Goal: Transaction & Acquisition: Purchase product/service

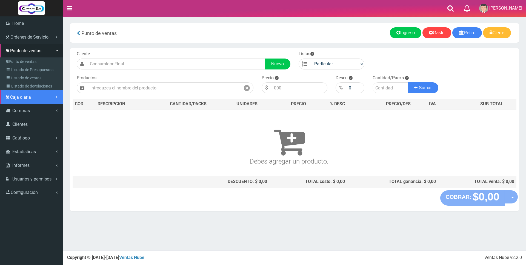
click at [17, 95] on span "Caja diaria" at bounding box center [20, 97] width 21 height 5
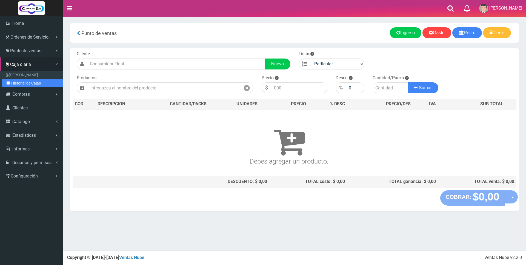
click at [18, 84] on link "Historial de Cajas" at bounding box center [32, 83] width 61 height 8
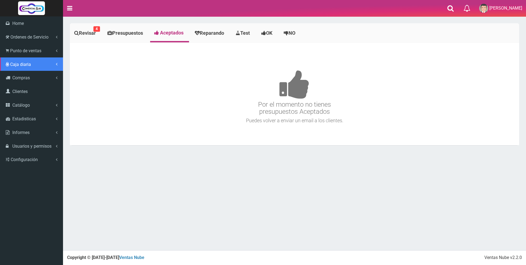
click at [22, 67] on span "Caja diaria" at bounding box center [20, 64] width 21 height 5
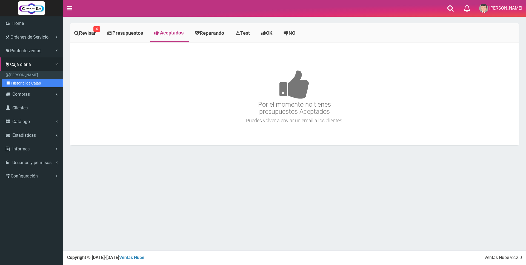
click at [24, 82] on link "Historial de Cajas" at bounding box center [32, 83] width 61 height 8
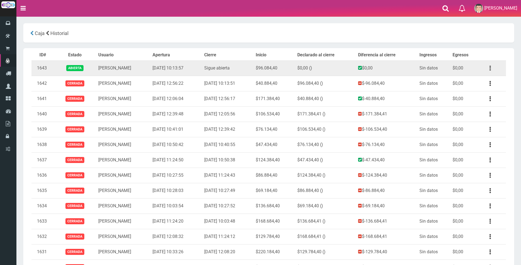
click at [490, 69] on icon "button" at bounding box center [490, 69] width 1 height 10
click at [488, 77] on link "Ver" at bounding box center [474, 82] width 43 height 12
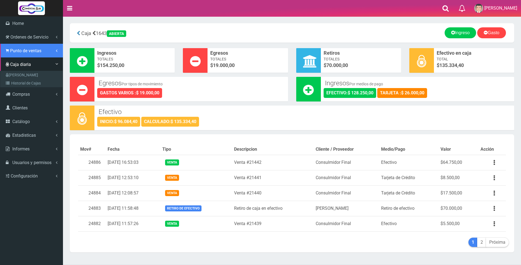
click at [13, 48] on span "Punto de ventas" at bounding box center [25, 50] width 31 height 5
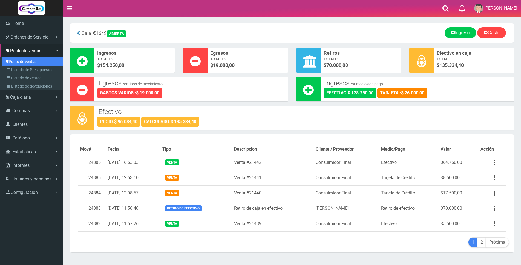
click at [17, 61] on link "Punto de ventas" at bounding box center [32, 62] width 61 height 8
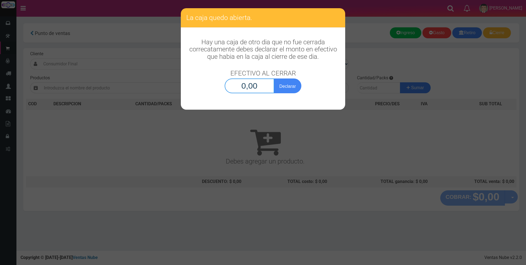
click at [228, 90] on input "0,00" at bounding box center [250, 86] width 50 height 15
type input "135.334,40"
click at [297, 89] on button "Declarar" at bounding box center [287, 86] width 27 height 15
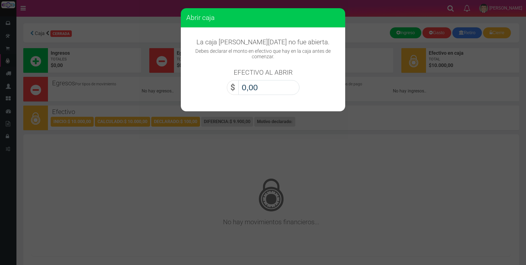
click at [285, 89] on input "0,00" at bounding box center [268, 87] width 61 height 15
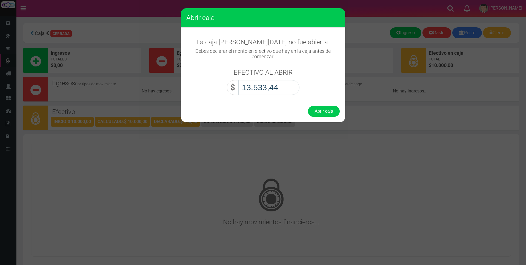
type input "135.334,40"
click at [323, 115] on button "Abrir caja" at bounding box center [324, 111] width 32 height 11
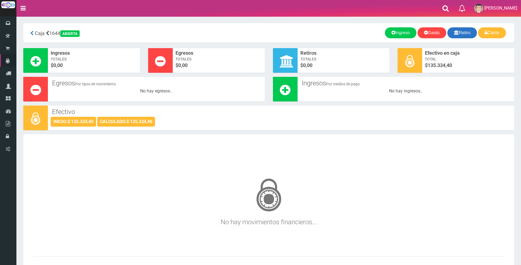
click at [467, 33] on link "Retiro" at bounding box center [463, 32] width 30 height 11
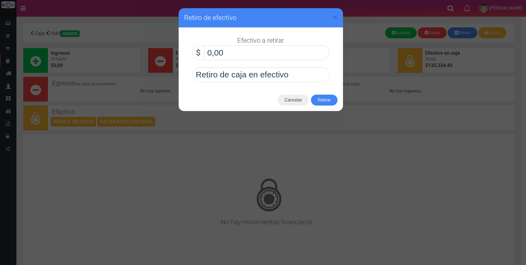
click at [242, 52] on input "0,00" at bounding box center [266, 52] width 125 height 15
type input "70.000,00"
click at [315, 99] on button "Retirar" at bounding box center [324, 100] width 26 height 11
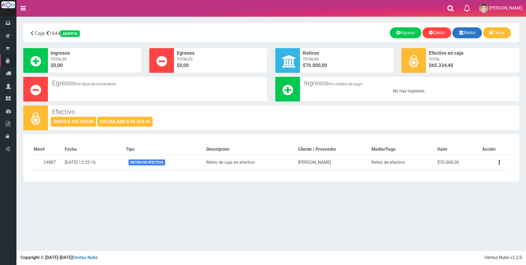
click at [462, 29] on link "Retiro" at bounding box center [467, 32] width 30 height 11
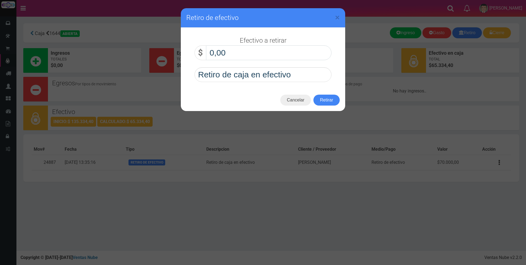
click at [307, 53] on input "0,00" at bounding box center [268, 52] width 125 height 15
type input "20.000,00"
click at [333, 101] on button "Retirar" at bounding box center [326, 100] width 26 height 11
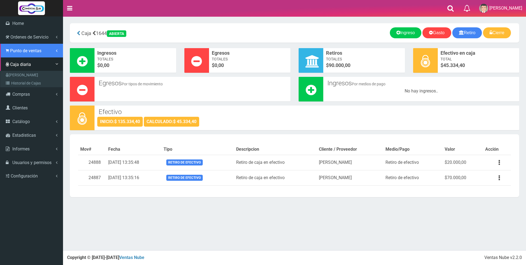
click at [24, 51] on span "Punto de ventas" at bounding box center [25, 50] width 31 height 5
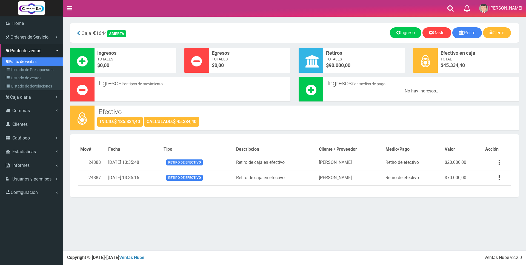
click at [20, 61] on link "Punto de ventas" at bounding box center [32, 62] width 61 height 8
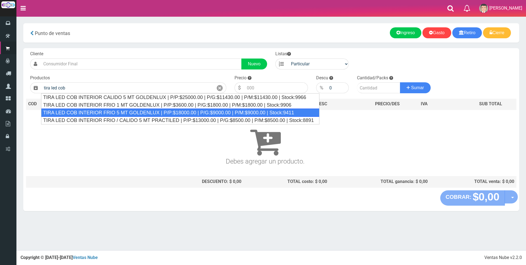
click at [164, 115] on div "TIRA LED COB INTERIOR FRIO 5 MT GOLDENLUX | P/P:$18000.00 | P/G:$9000.00 | P/M:…" at bounding box center [180, 113] width 278 height 8
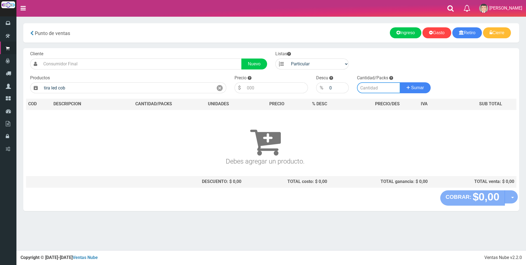
type input "TIRA LED COB INTERIOR FRIO 5 MT GOLDENLUX | P/P:$18000.00 | P/G:$9000.00 | P/M:…"
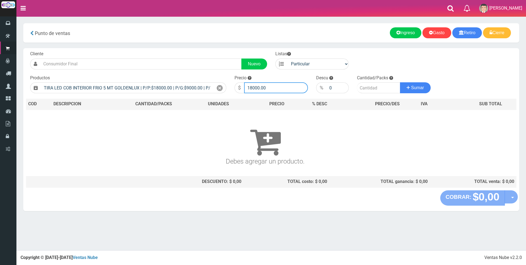
drag, startPoint x: 275, startPoint y: 84, endPoint x: 284, endPoint y: 80, distance: 9.3
click at [276, 84] on input "18000.00" at bounding box center [276, 87] width 64 height 11
type input "1"
type input "22000"
click at [371, 89] on input "number" at bounding box center [378, 87] width 43 height 11
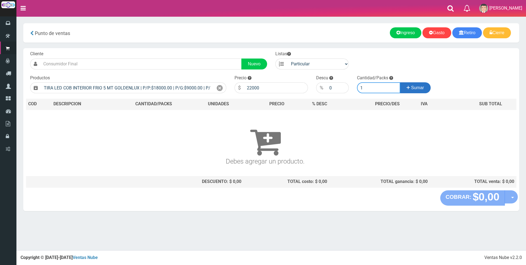
type input "1"
click at [418, 88] on span "Sumar" at bounding box center [417, 87] width 13 height 5
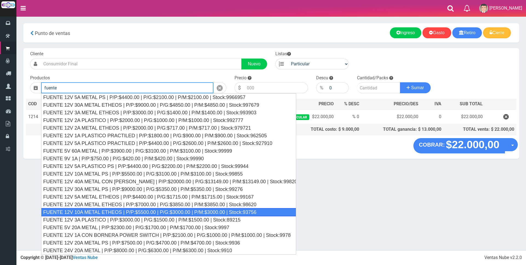
click at [193, 211] on div "FUENTE 12V 10A METAL ETHEOS | P/P:$5500.00 | P/G:$3000.00 | P/M:$3000.00 | Stoc…" at bounding box center [168, 212] width 255 height 8
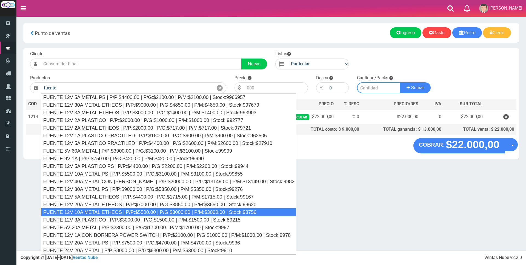
type input "FUENTE 12V 10A METAL ETHEOS | P/P:$5500.00 | P/G:$3000.00 | P/M:$3000.00 | Stoc…"
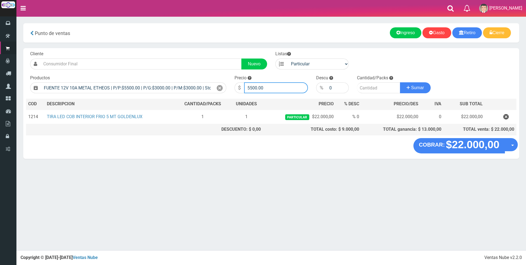
click at [275, 90] on input "5500.00" at bounding box center [276, 87] width 64 height 11
type input "5"
type input "16000"
click at [364, 88] on input "number" at bounding box center [378, 87] width 43 height 11
type input "1"
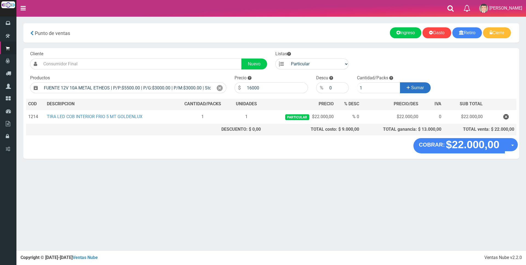
click at [417, 87] on span "Sumar" at bounding box center [417, 87] width 13 height 5
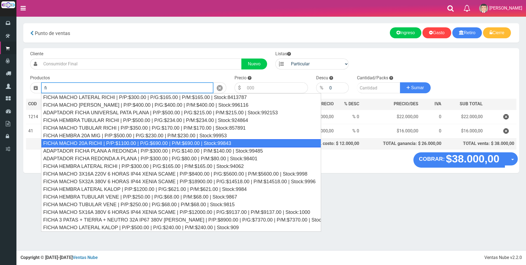
type input "f"
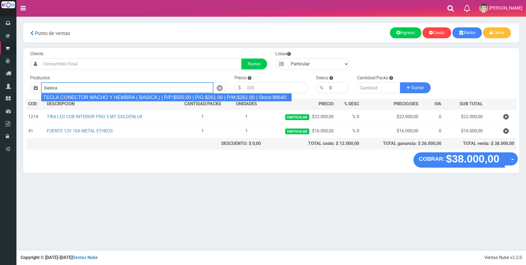
click at [200, 98] on div "TECLA CONECTOR MACHO Y HEMBRA ( BASICA ) | P/P:$500.00 | P/G:$261.00 | P/M:$261…" at bounding box center [166, 97] width 251 height 8
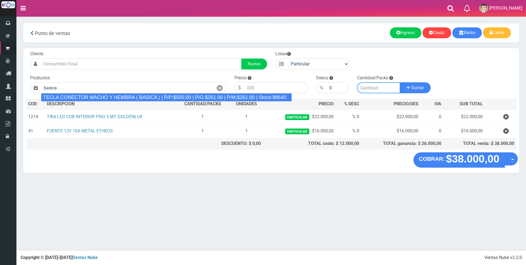
type input "TECLA CONECTOR MACHO Y HEMBRA ( BASICA ) | P/P:$500.00 | P/G:$261.00 | P/M:$261…"
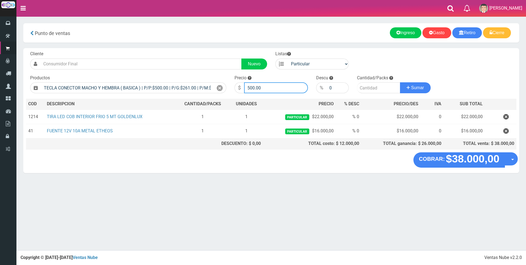
click at [266, 88] on input "500.00" at bounding box center [276, 87] width 64 height 11
type input "5"
type input "5000"
drag, startPoint x: 365, startPoint y: 90, endPoint x: 368, endPoint y: 90, distance: 3.6
click at [366, 90] on input "number" at bounding box center [378, 87] width 43 height 11
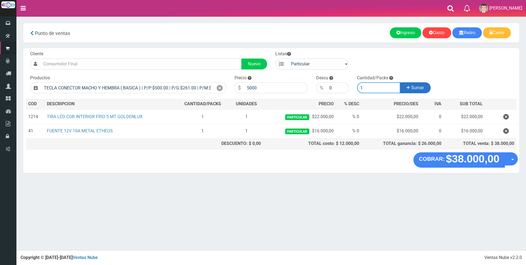
type input "1"
click at [411, 87] on span "Sumar" at bounding box center [417, 87] width 13 height 5
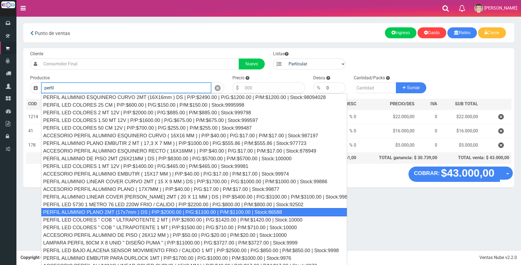
click at [164, 210] on div "PERFIL ALUMINIO PLANO 2MT (17x7mm ) DS | P/P:$2000.00 | P/G:$1100.00 | P/M:$110…" at bounding box center [194, 212] width 306 height 8
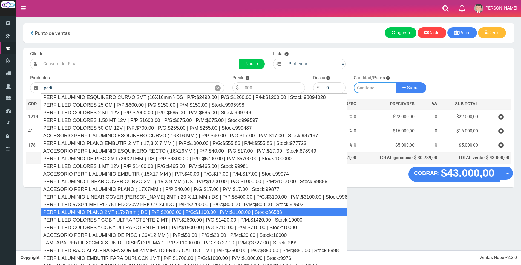
type input "PERFIL ALUMINIO PLANO 2MT (17x7mm ) DS | P/P:$2000.00 | P/G:$1100.00 | P/M:$110…"
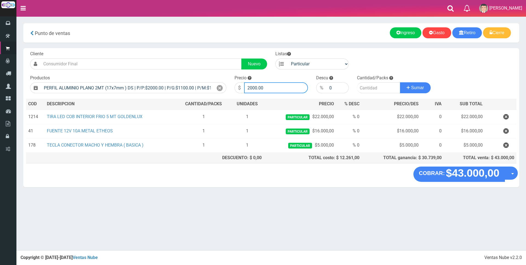
click at [280, 85] on input "2000.00" at bounding box center [276, 87] width 64 height 11
type input "2"
type input "6500"
click at [373, 88] on input "number" at bounding box center [378, 87] width 43 height 11
type input "1"
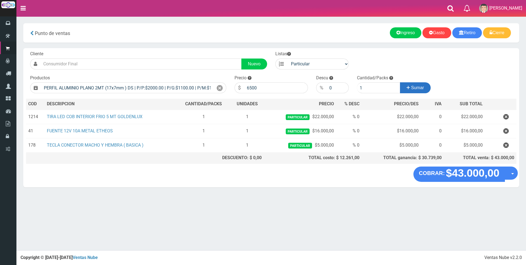
click at [416, 88] on span "Sumar" at bounding box center [417, 87] width 13 height 5
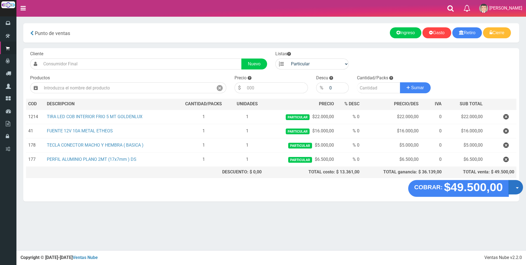
click at [516, 187] on button "Opciones" at bounding box center [515, 187] width 15 height 15
click at [506, 199] on link "Crear presupuesto" at bounding box center [498, 202] width 49 height 13
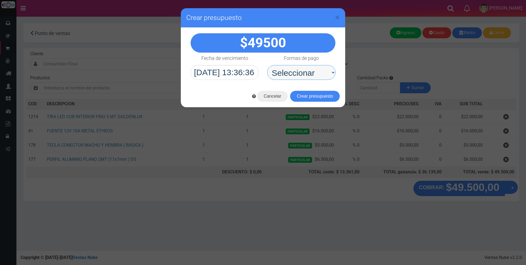
click at [306, 71] on select "Seleccionar Efectivo Tarjeta de Crédito Depósito Débito" at bounding box center [301, 72] width 68 height 15
select select "Depósito"
click at [267, 65] on select "Seleccionar Efectivo Tarjeta de Crédito Depósito Débito" at bounding box center [301, 72] width 68 height 15
click at [310, 96] on button "Crear presupuesto" at bounding box center [315, 96] width 50 height 11
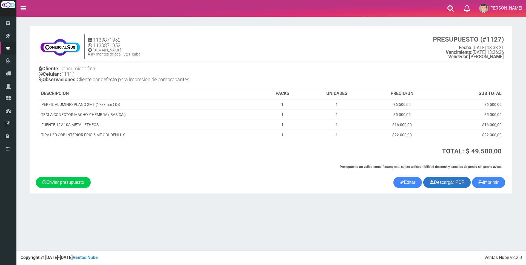
click at [431, 183] on icon at bounding box center [432, 183] width 4 height 8
